Goal: Transaction & Acquisition: Purchase product/service

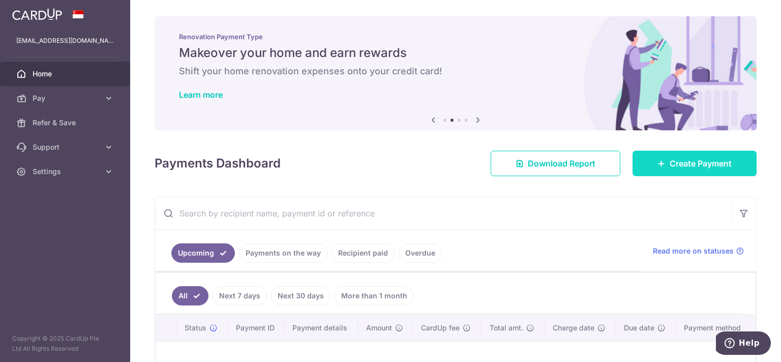
click at [678, 164] on span "Create Payment" at bounding box center [701, 163] width 62 height 12
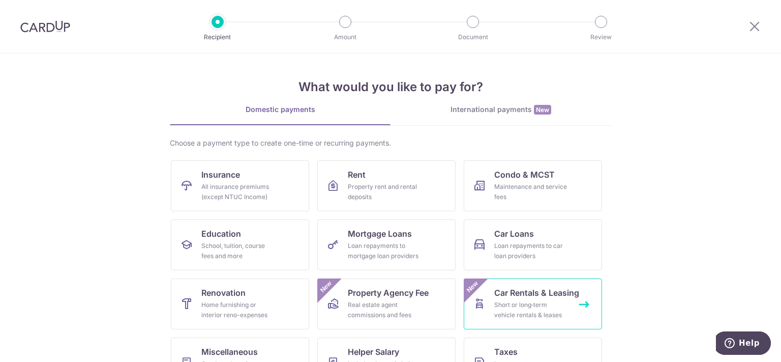
scroll to position [51, 0]
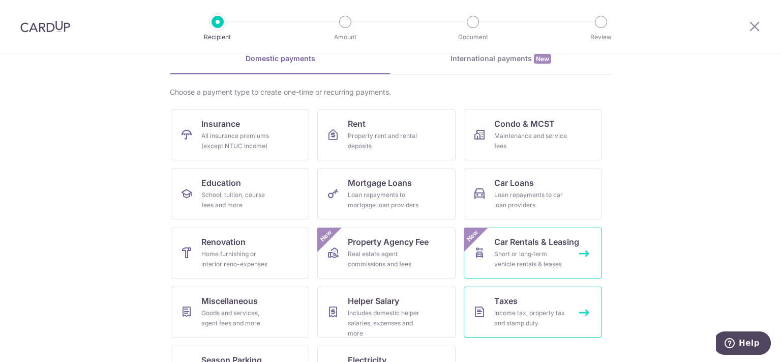
click at [504, 305] on span "Taxes" at bounding box center [506, 301] width 23 height 12
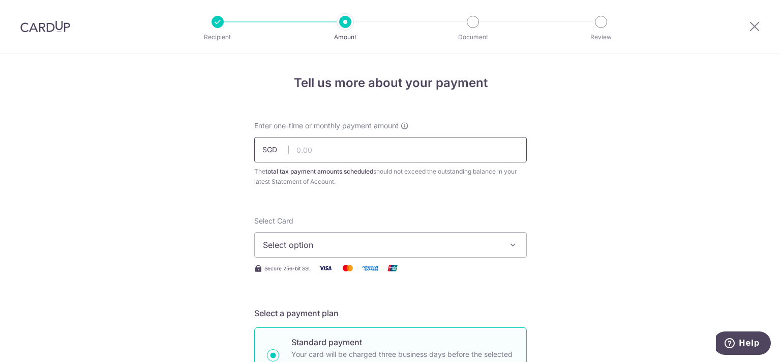
click at [312, 148] on input "text" at bounding box center [390, 149] width 273 height 25
type input "1,700.00"
click at [373, 247] on span "Select option" at bounding box center [381, 245] width 237 height 12
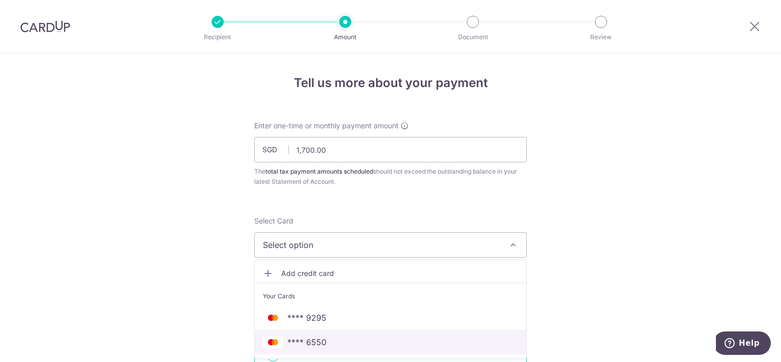
click at [343, 337] on span "**** 6550" at bounding box center [390, 342] width 255 height 12
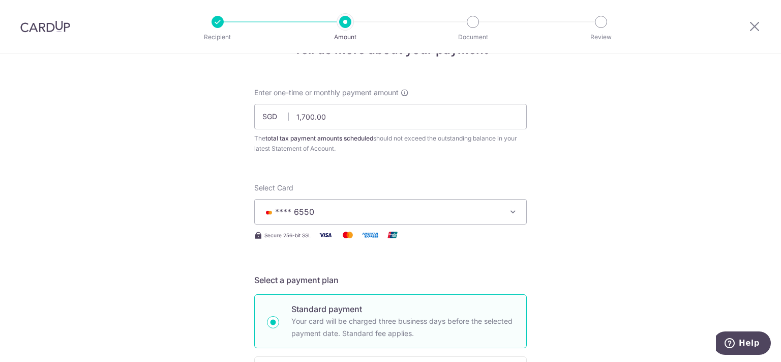
scroll to position [51, 0]
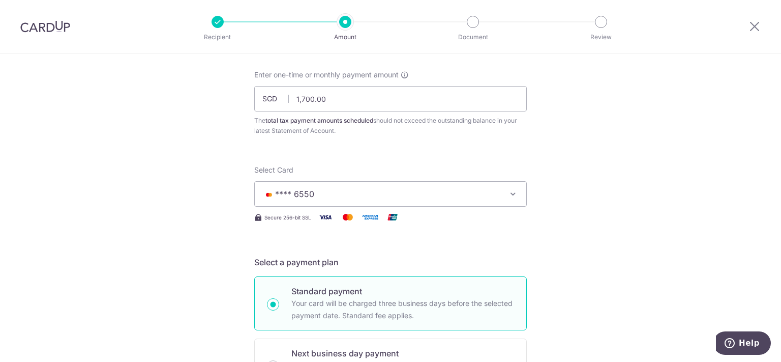
click at [516, 192] on icon "button" at bounding box center [513, 194] width 10 height 10
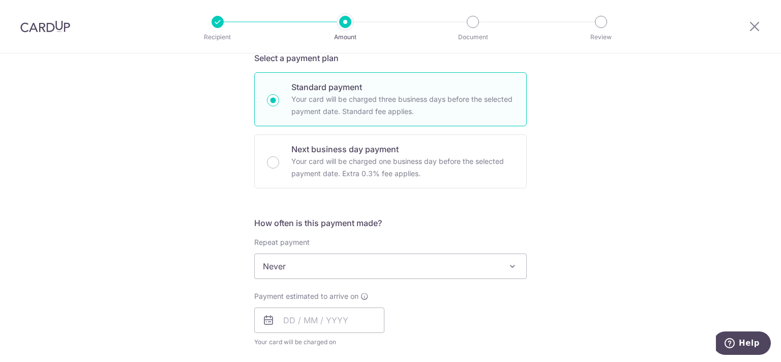
scroll to position [256, 0]
click at [300, 322] on input "text" at bounding box center [319, 318] width 130 height 25
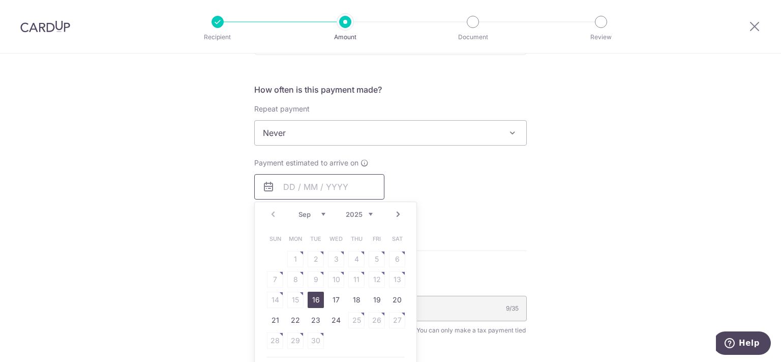
scroll to position [410, 0]
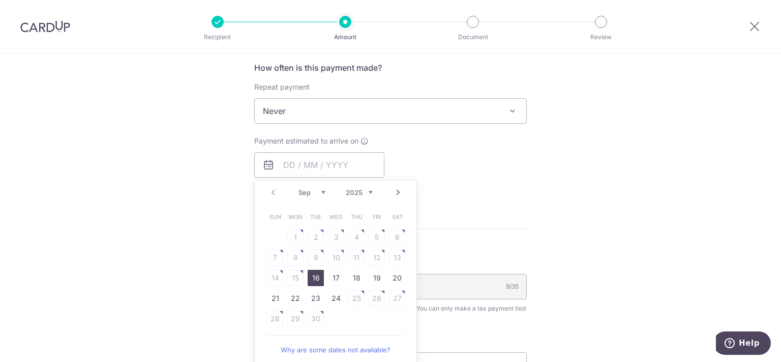
click at [399, 189] on link "Next" at bounding box center [398, 192] width 12 height 12
click at [312, 256] on link "7" at bounding box center [316, 257] width 16 height 16
type input "[DATE]"
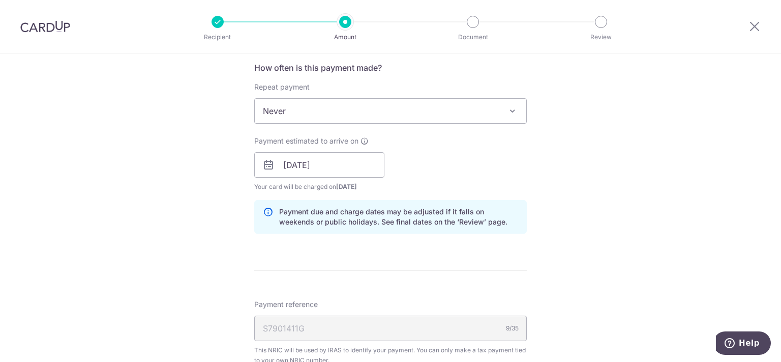
click at [445, 173] on div "Payment estimated to arrive on 07/10/2025 Prev Next Oct Nov Dec 2025 2026 2027 …" at bounding box center [390, 164] width 285 height 56
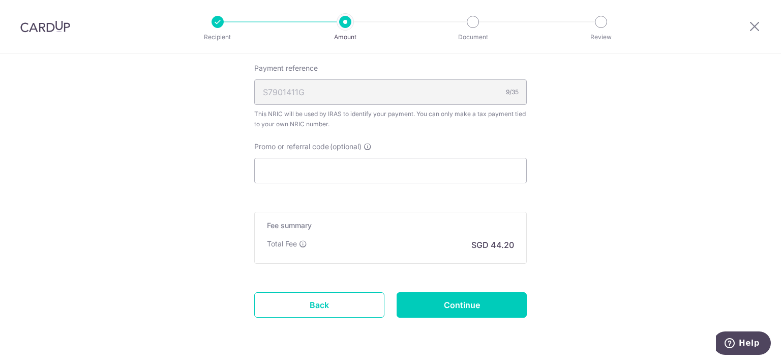
scroll to position [666, 0]
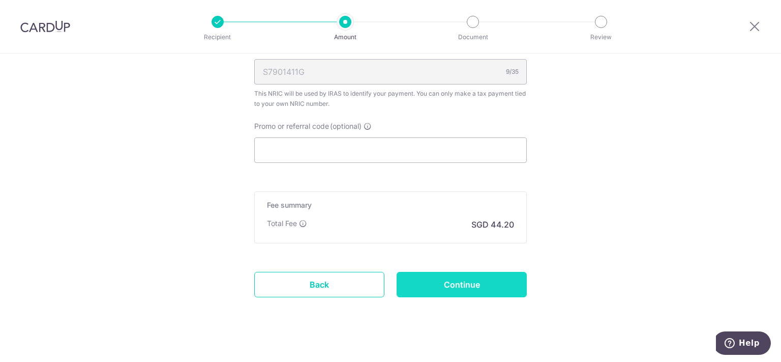
click at [441, 277] on input "Continue" at bounding box center [462, 284] width 130 height 25
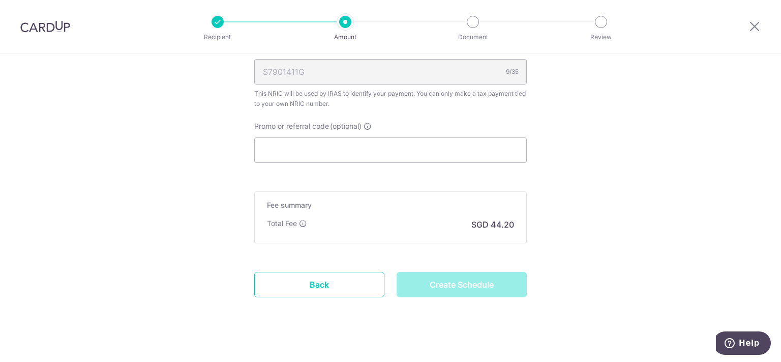
type input "Create Schedule"
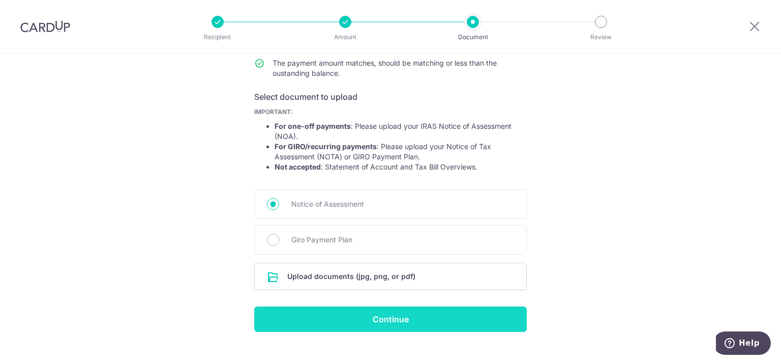
scroll to position [154, 0]
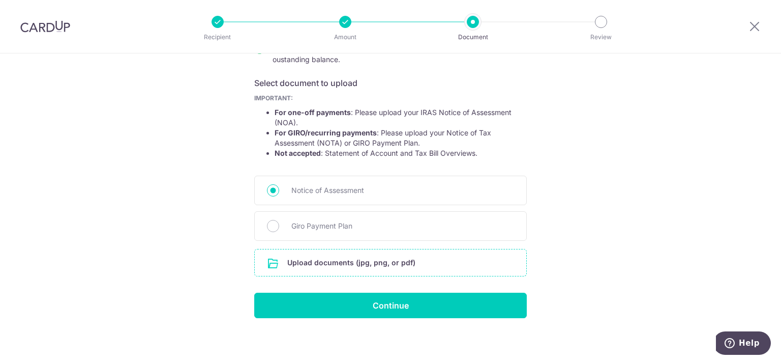
click at [332, 265] on input "file" at bounding box center [391, 262] width 272 height 26
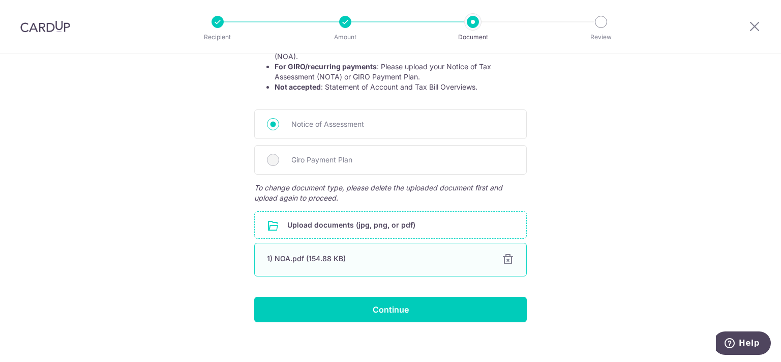
scroll to position [227, 0]
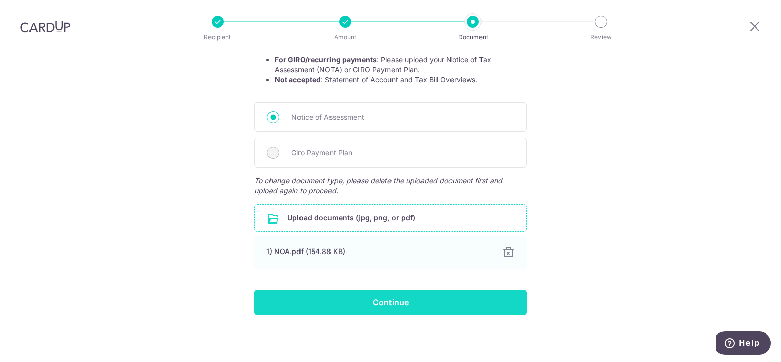
click at [399, 301] on input "Continue" at bounding box center [390, 301] width 273 height 25
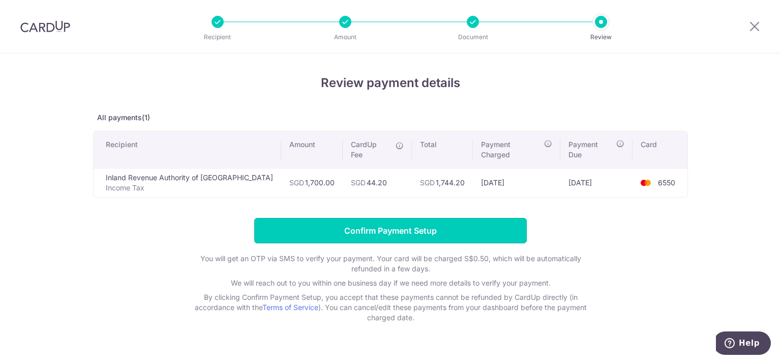
click at [418, 221] on input "Confirm Payment Setup" at bounding box center [390, 230] width 273 height 25
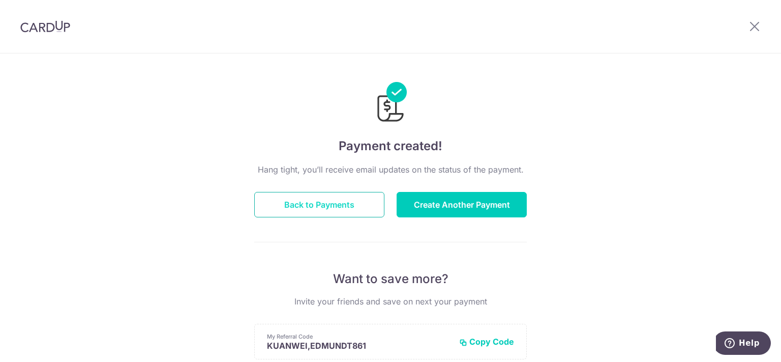
click at [345, 207] on button "Back to Payments" at bounding box center [319, 204] width 130 height 25
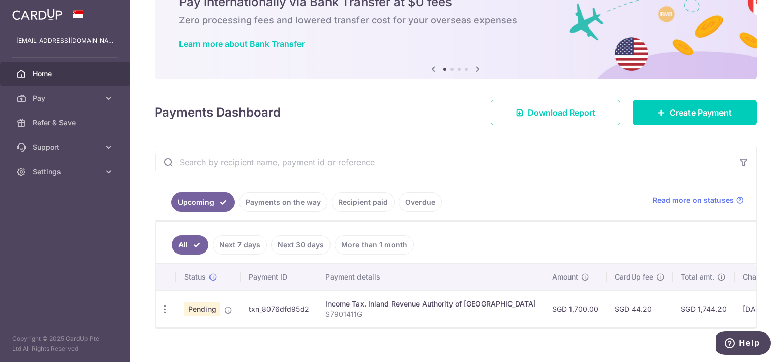
click at [348, 204] on link "Recipient paid" at bounding box center [363, 201] width 63 height 19
